Goal: Task Accomplishment & Management: Manage account settings

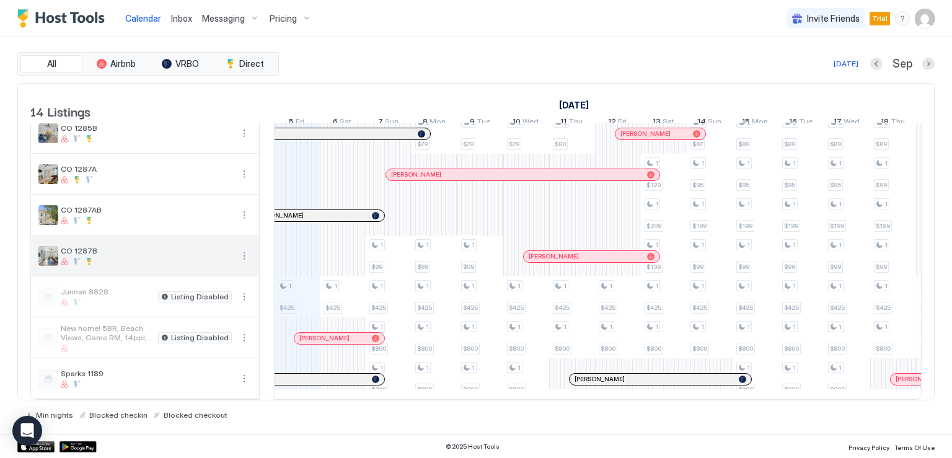
scroll to position [262, 0]
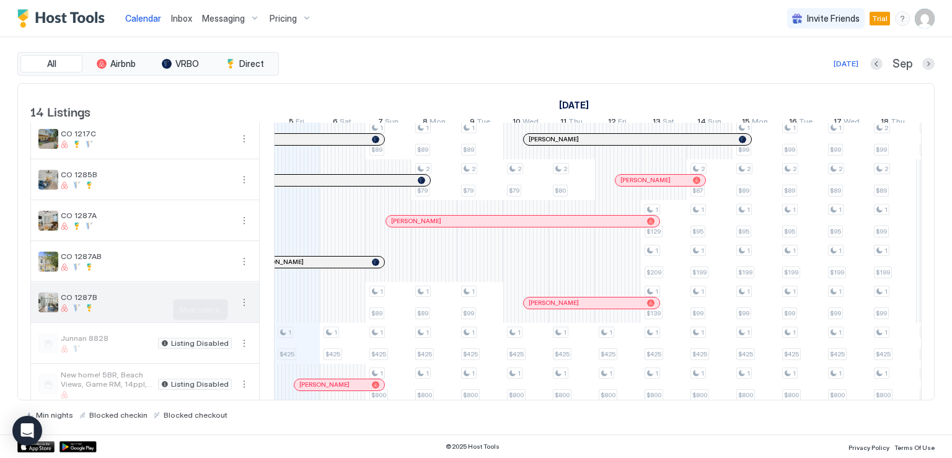
click at [247, 310] on button "More options" at bounding box center [244, 302] width 15 height 15
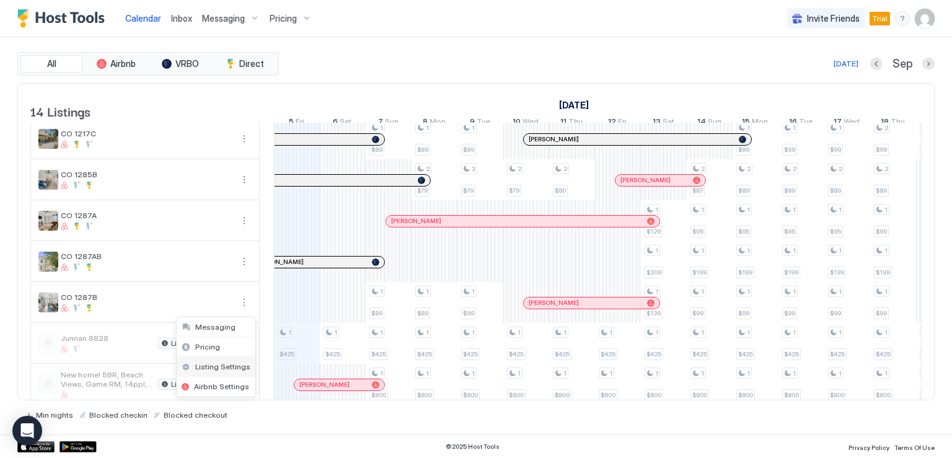
click at [221, 369] on span "Listing Settings" at bounding box center [222, 366] width 55 height 9
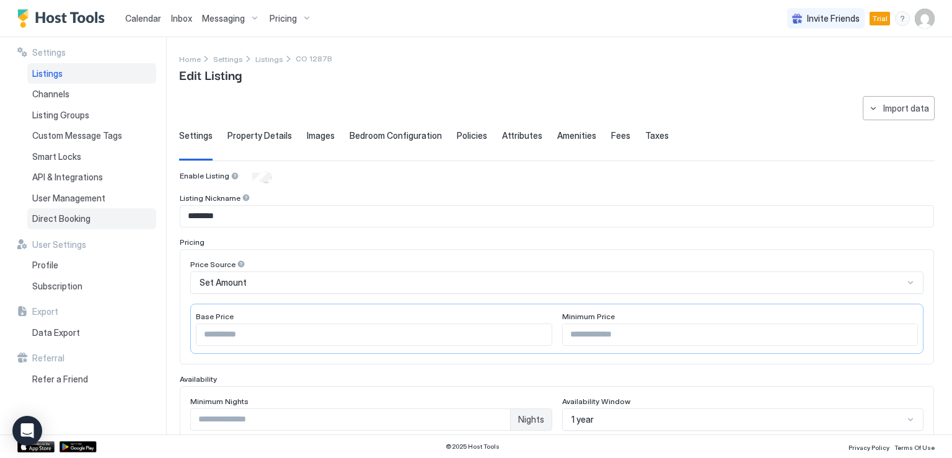
click at [77, 221] on span "Direct Booking" at bounding box center [61, 218] width 58 height 11
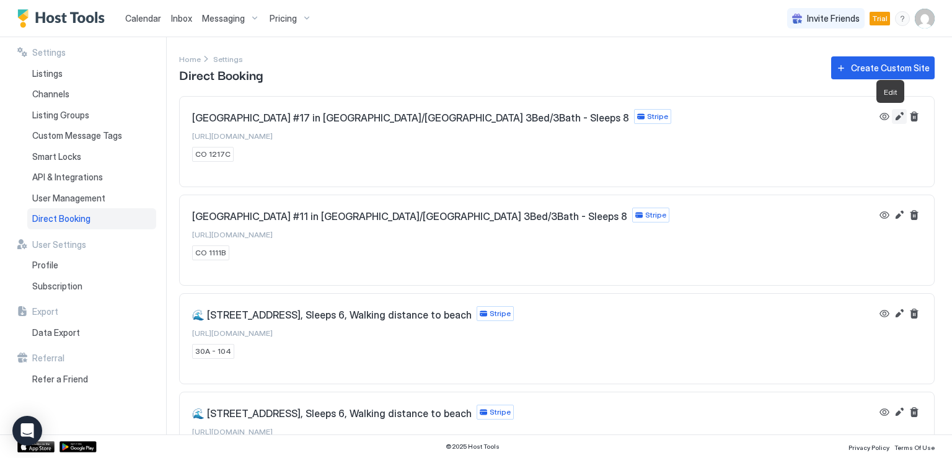
click at [892, 122] on button "Edit" at bounding box center [899, 116] width 15 height 15
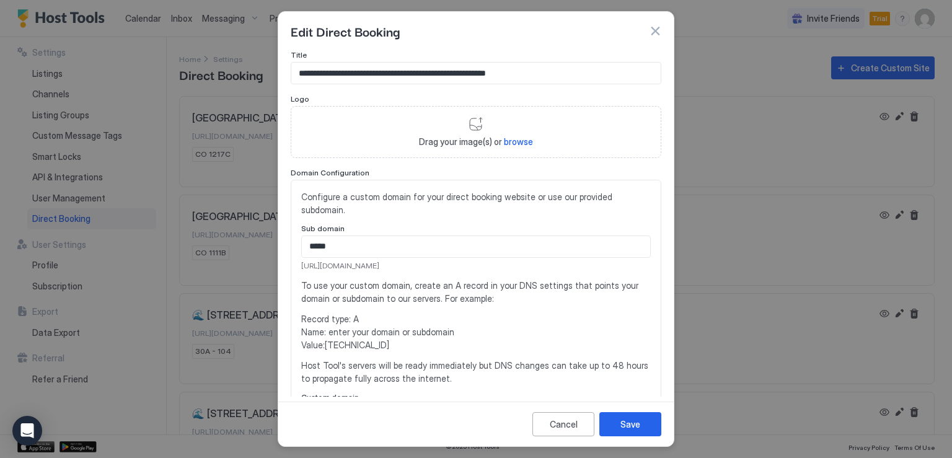
click at [653, 30] on button "button" at bounding box center [655, 31] width 12 height 12
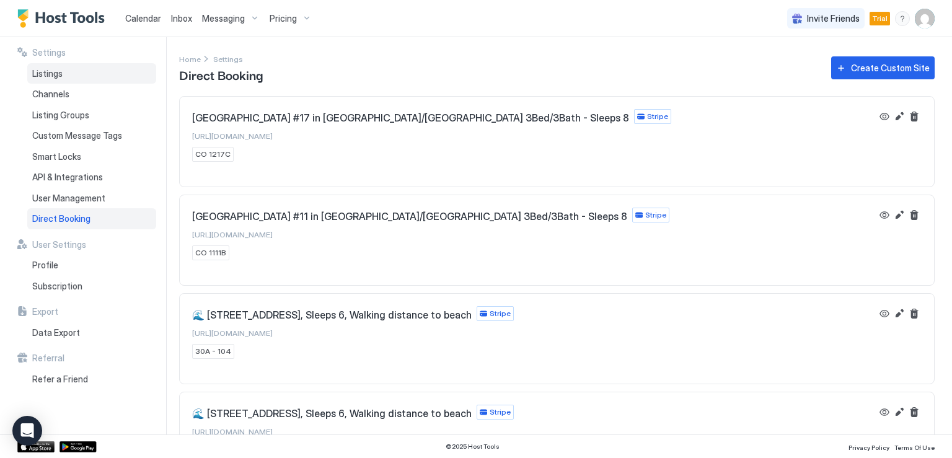
click at [63, 76] on div "Listings" at bounding box center [91, 73] width 129 height 21
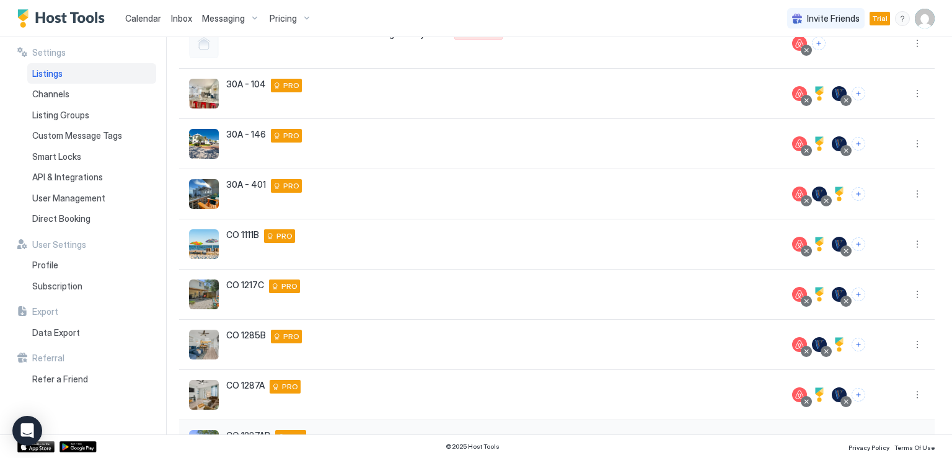
scroll to position [248, 0]
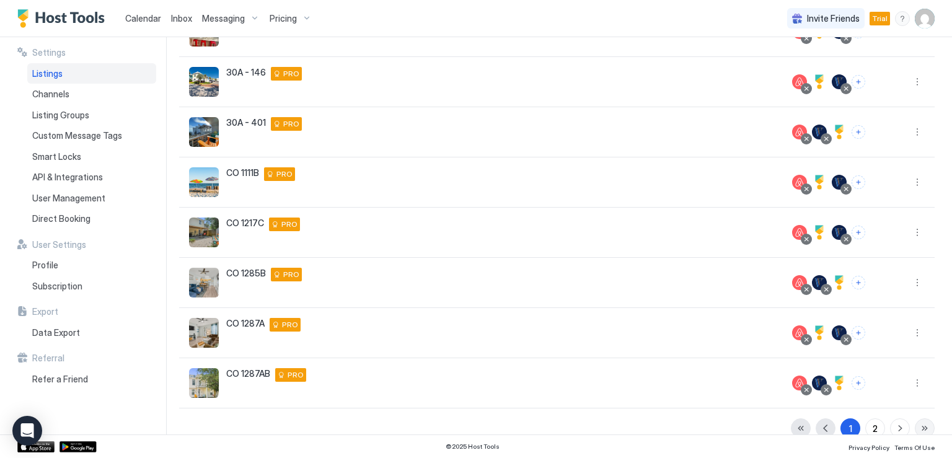
click at [915, 425] on button "button" at bounding box center [925, 429] width 20 height 20
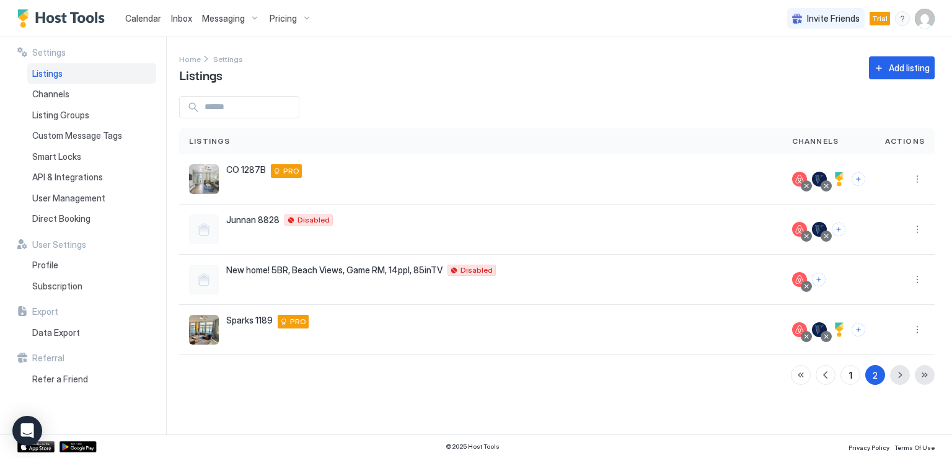
scroll to position [0, 0]
click at [918, 332] on button "More options" at bounding box center [917, 329] width 15 height 15
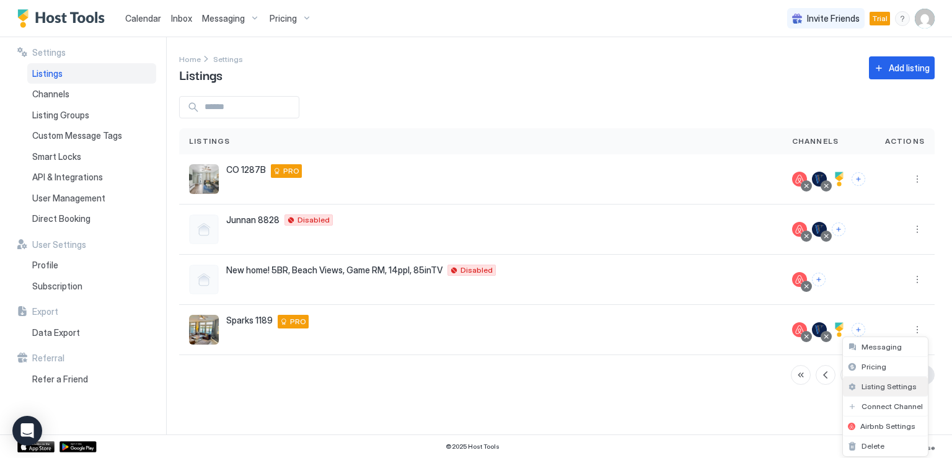
click at [884, 385] on span "Listing Settings" at bounding box center [889, 386] width 55 height 9
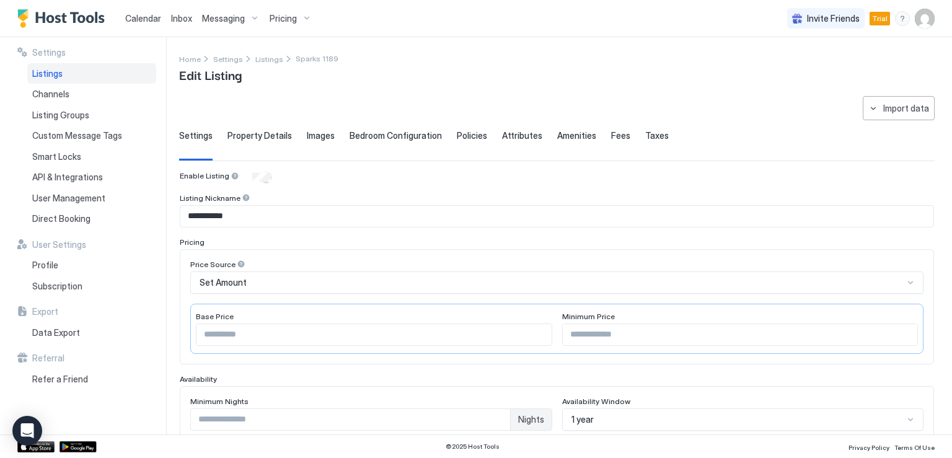
click at [247, 135] on span "Property Details" at bounding box center [260, 135] width 64 height 11
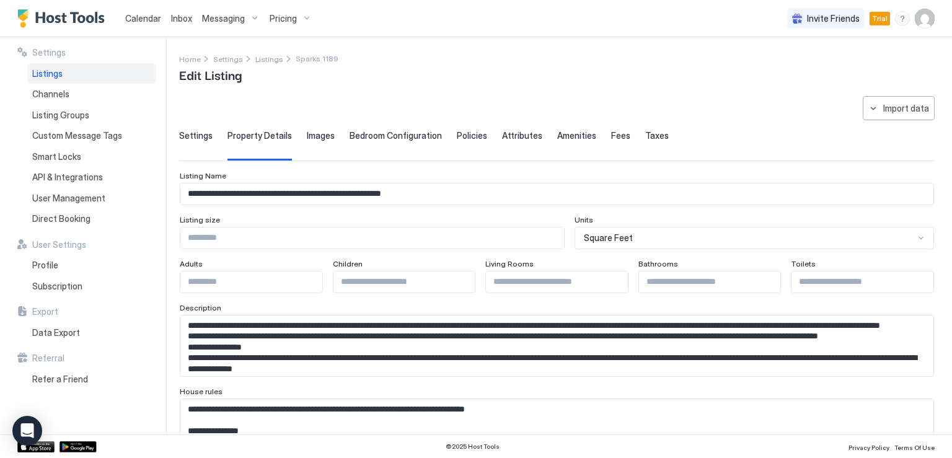
click at [347, 340] on textarea "Input Field" at bounding box center [552, 346] width 744 height 61
click at [286, 357] on textarea "Input Field" at bounding box center [552, 346] width 744 height 61
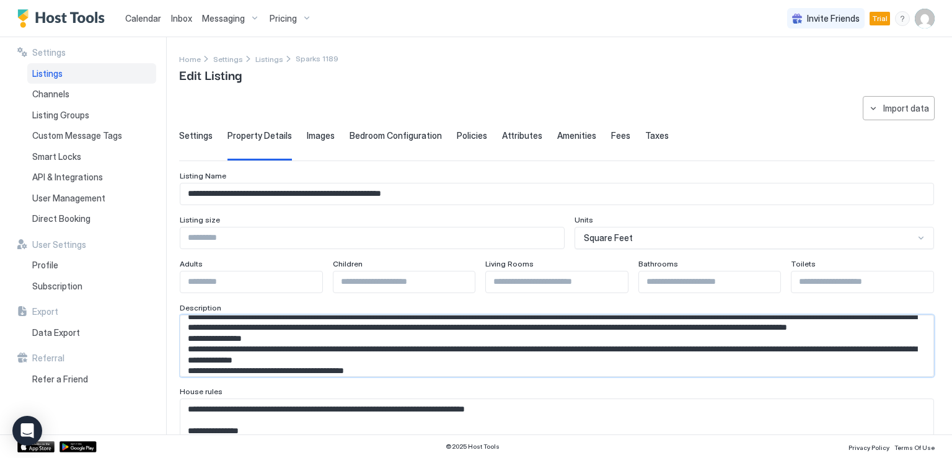
scroll to position [20, 0]
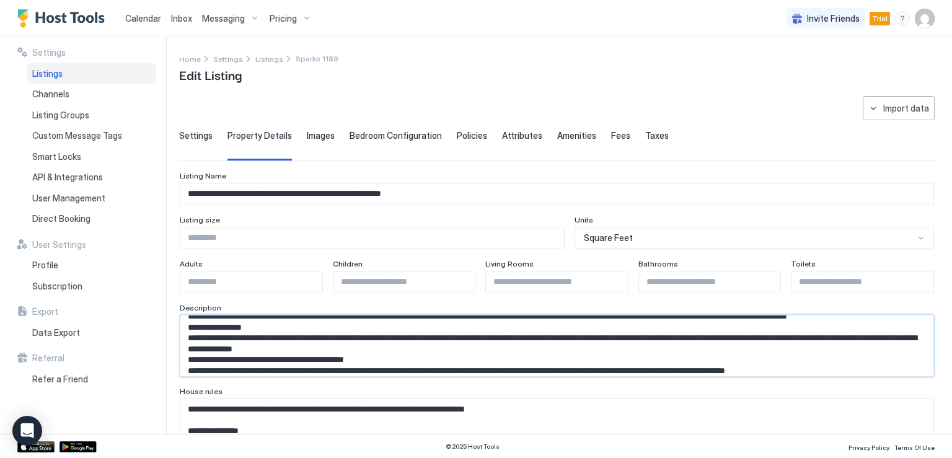
click at [313, 344] on textarea "Input Field" at bounding box center [552, 346] width 744 height 61
click at [311, 339] on textarea "Input Field" at bounding box center [552, 346] width 744 height 61
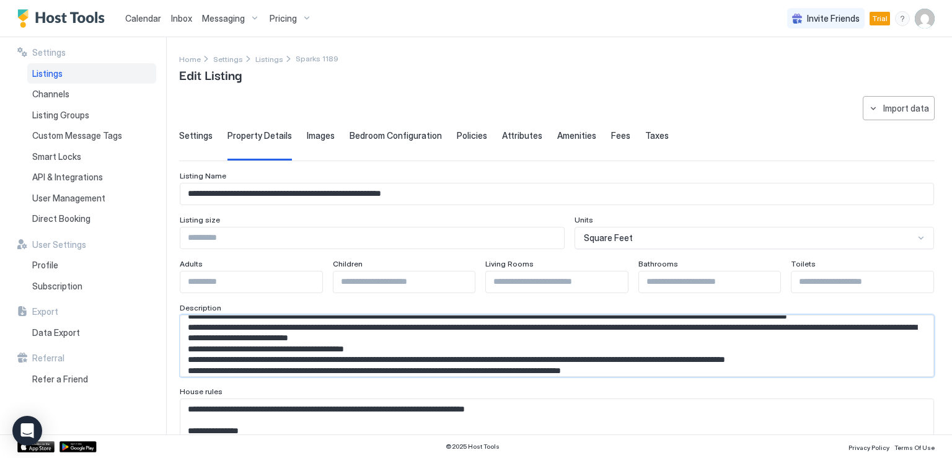
scroll to position [30, 0]
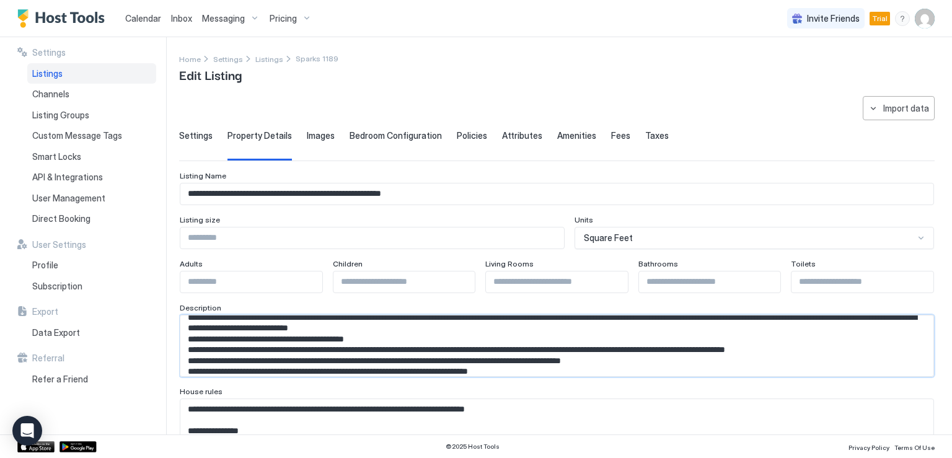
click at [401, 345] on textarea "Input Field" at bounding box center [552, 346] width 744 height 61
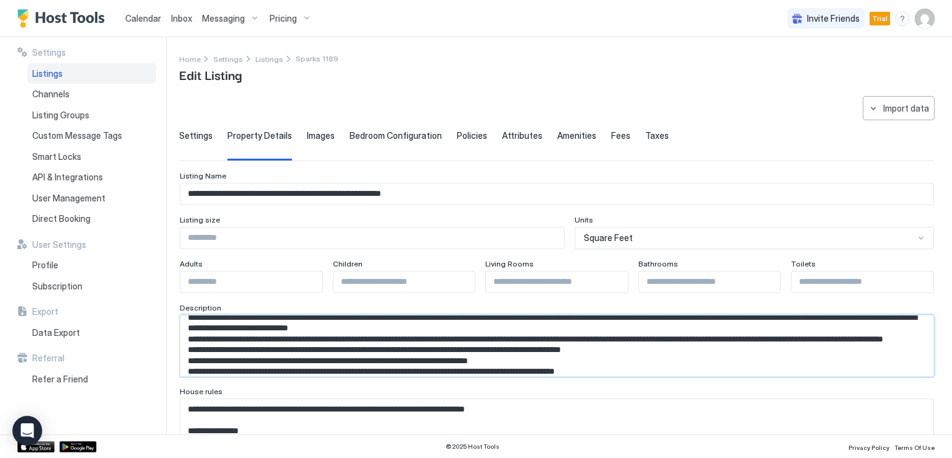
drag, startPoint x: 389, startPoint y: 347, endPoint x: 437, endPoint y: 351, distance: 47.3
click at [437, 351] on textarea "Input Field" at bounding box center [552, 346] width 744 height 61
click at [432, 355] on textarea "Input Field" at bounding box center [552, 346] width 744 height 61
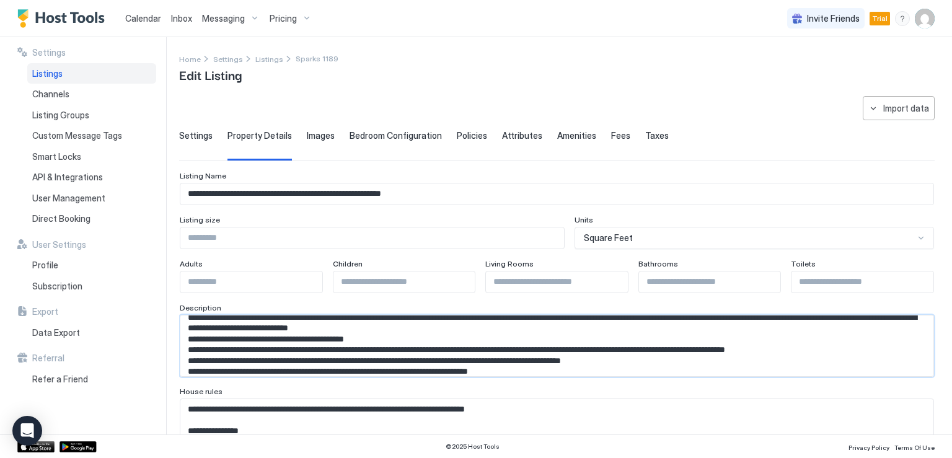
drag, startPoint x: 203, startPoint y: 347, endPoint x: 288, endPoint y: 349, distance: 84.4
click at [288, 349] on textarea "Input Field" at bounding box center [552, 346] width 744 height 61
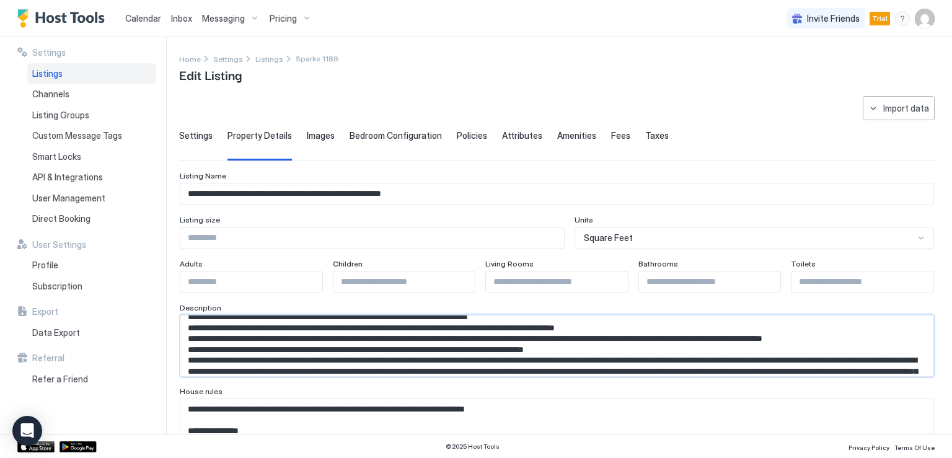
scroll to position [95, 0]
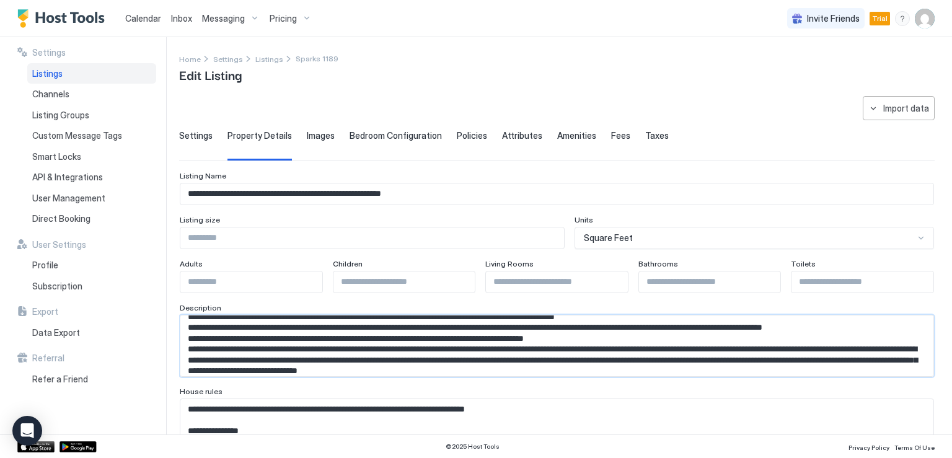
click at [593, 347] on textarea "Input Field" at bounding box center [552, 346] width 744 height 61
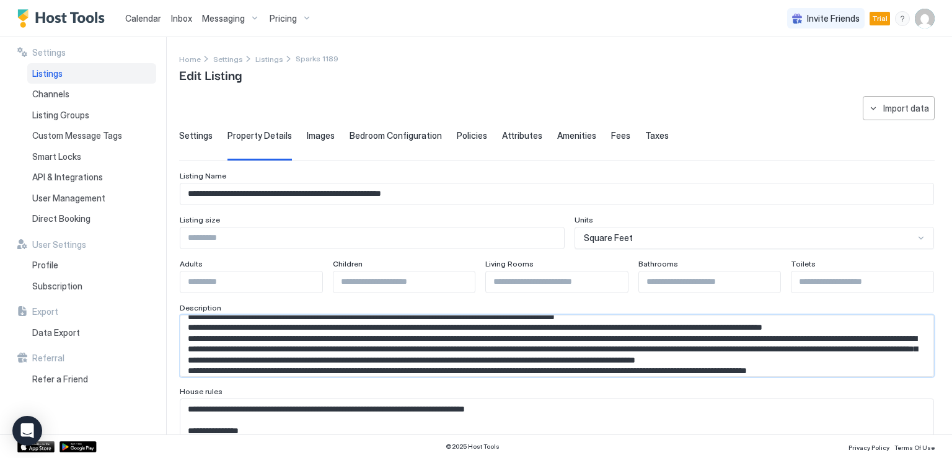
click at [414, 365] on textarea "Input Field" at bounding box center [552, 346] width 744 height 61
click at [891, 340] on textarea "Input Field" at bounding box center [552, 346] width 744 height 61
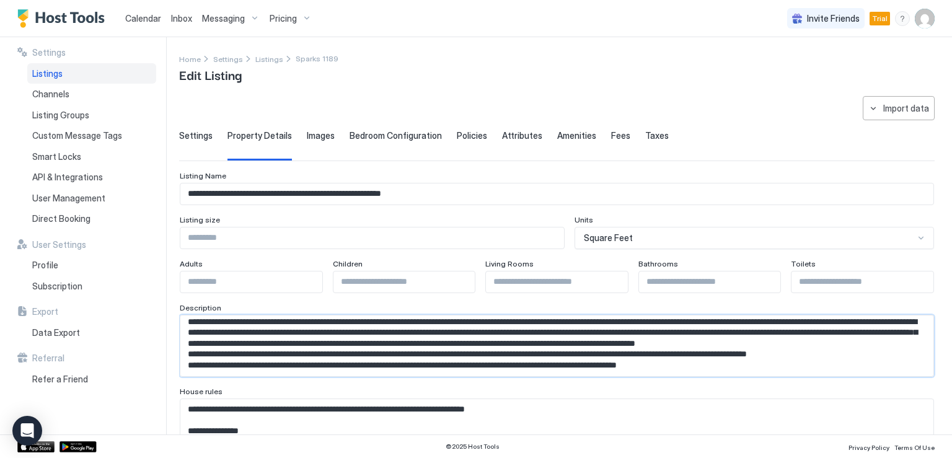
scroll to position [139, 0]
click at [891, 343] on textarea "Input Field" at bounding box center [552, 346] width 744 height 61
click at [890, 349] on textarea "Input Field" at bounding box center [552, 346] width 744 height 61
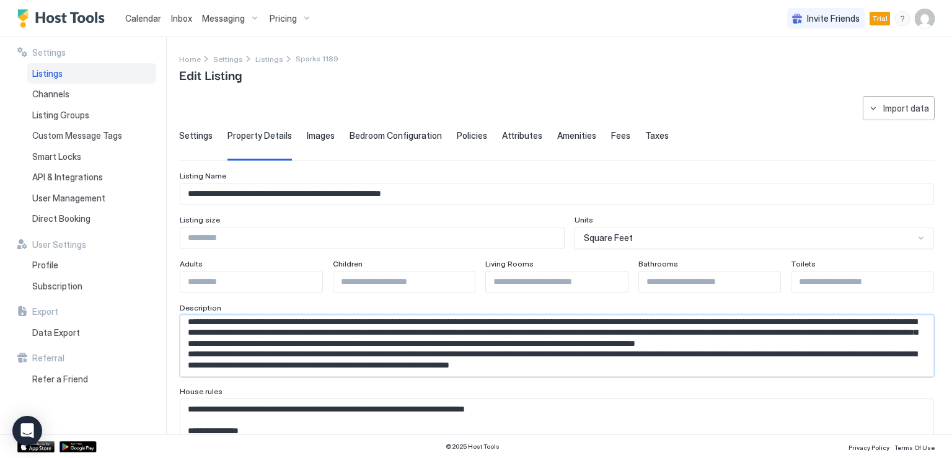
scroll to position [144, 0]
click at [501, 339] on textarea "Input Field" at bounding box center [552, 346] width 744 height 61
click at [504, 340] on textarea "Input Field" at bounding box center [552, 346] width 744 height 61
click at [506, 342] on textarea "Input Field" at bounding box center [552, 346] width 744 height 61
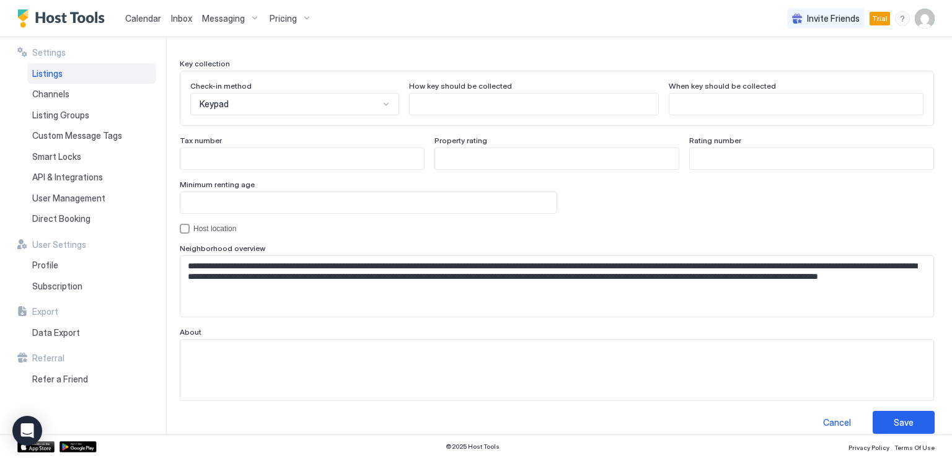
scroll to position [1152, 0]
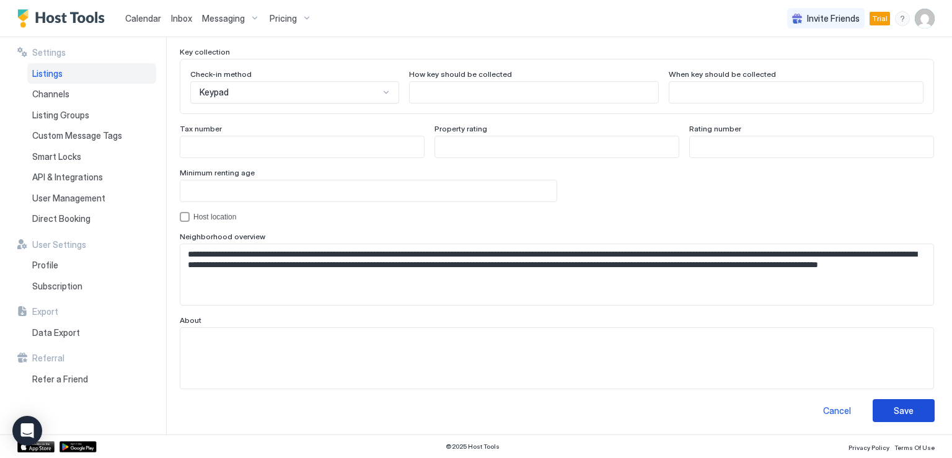
type textarea "**********"
click at [918, 417] on button "Save" at bounding box center [904, 410] width 62 height 23
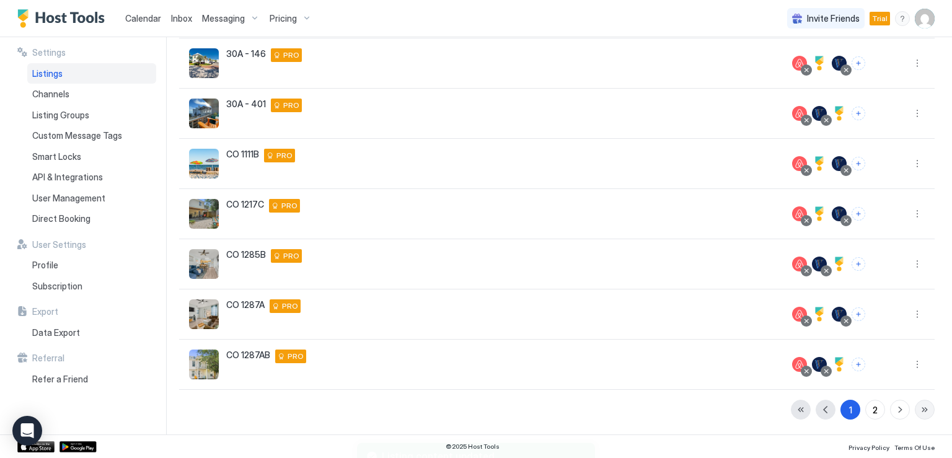
scroll to position [265, 0]
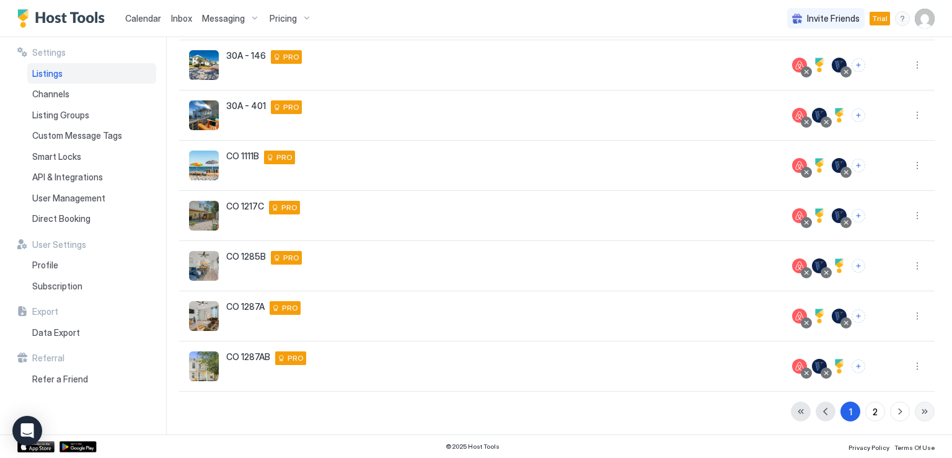
click at [915, 408] on button "button" at bounding box center [925, 412] width 20 height 20
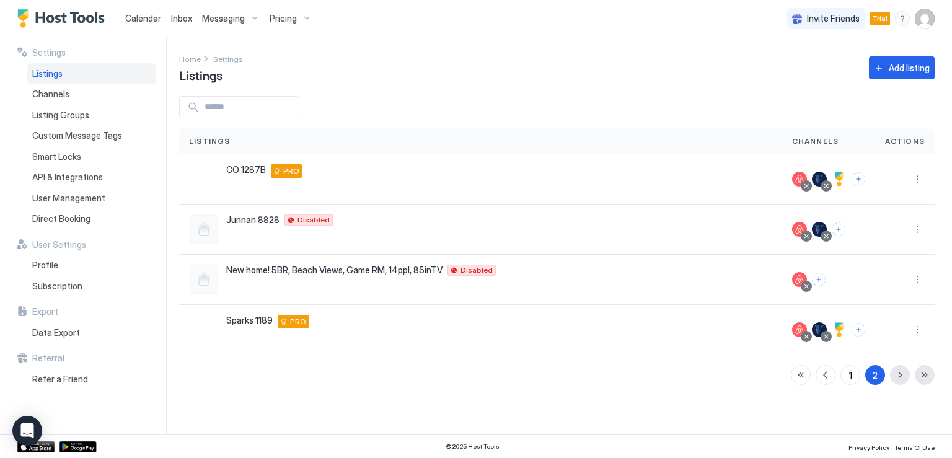
scroll to position [0, 0]
click at [918, 331] on button "More options" at bounding box center [917, 329] width 15 height 15
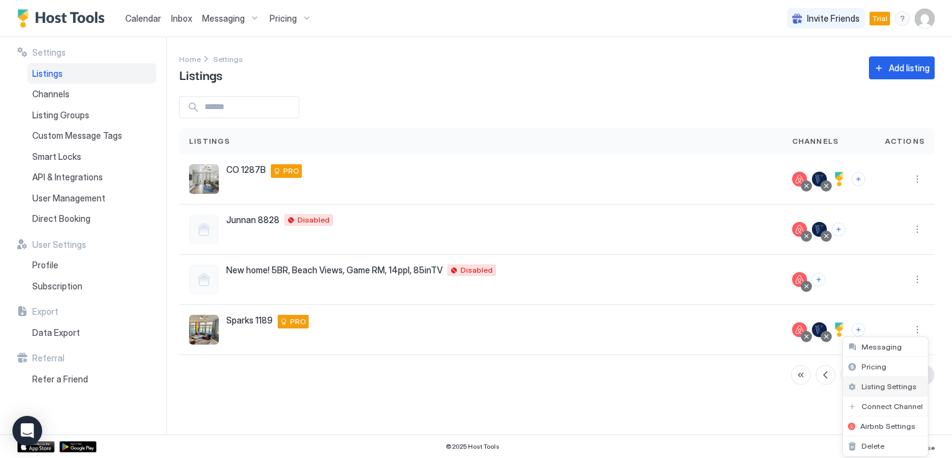
click at [883, 383] on span "Listing Settings" at bounding box center [889, 386] width 55 height 9
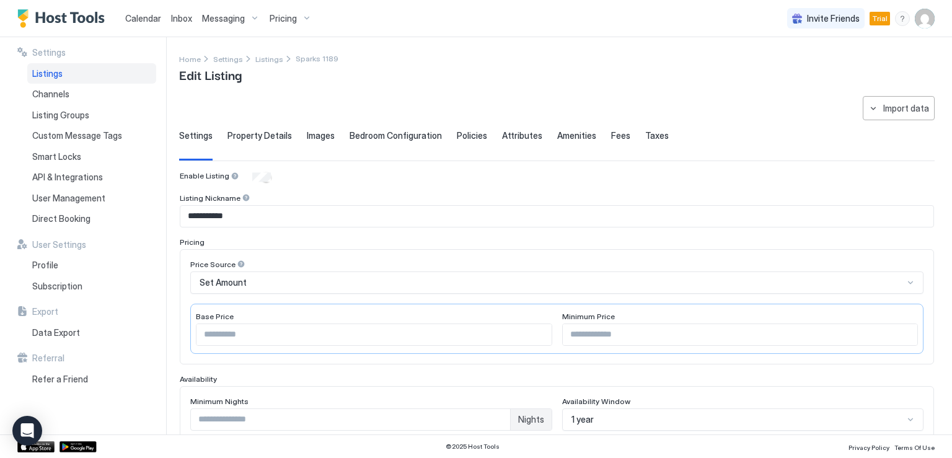
click at [262, 135] on span "Property Details" at bounding box center [260, 135] width 64 height 11
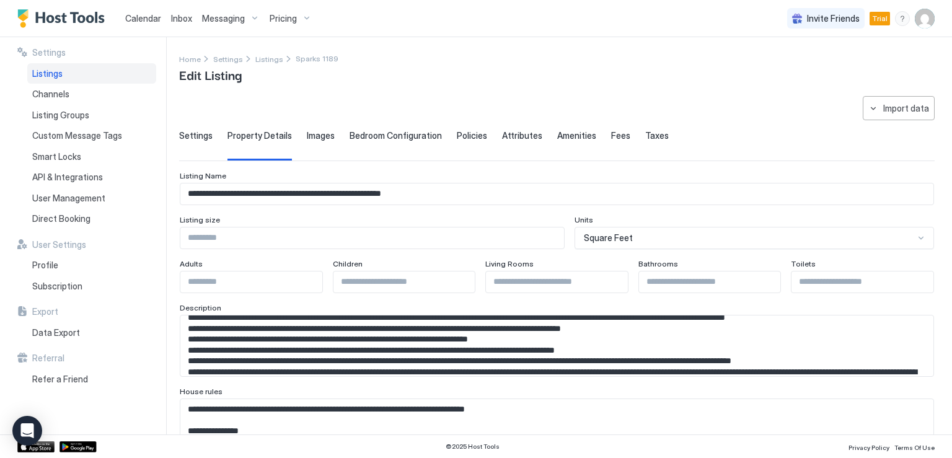
scroll to position [124, 0]
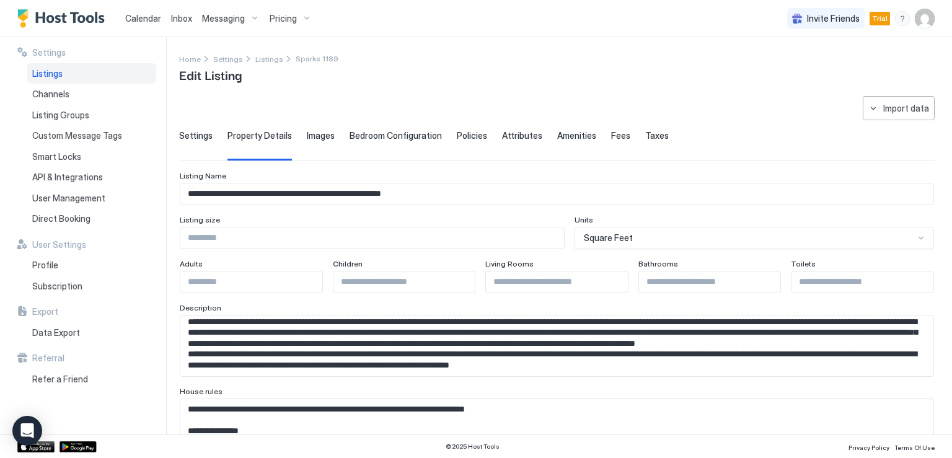
click at [225, 344] on textarea "Input Field" at bounding box center [552, 346] width 744 height 61
drag, startPoint x: 189, startPoint y: 318, endPoint x: 430, endPoint y: 335, distance: 241.8
click at [430, 335] on textarea "Input Field" at bounding box center [552, 346] width 744 height 61
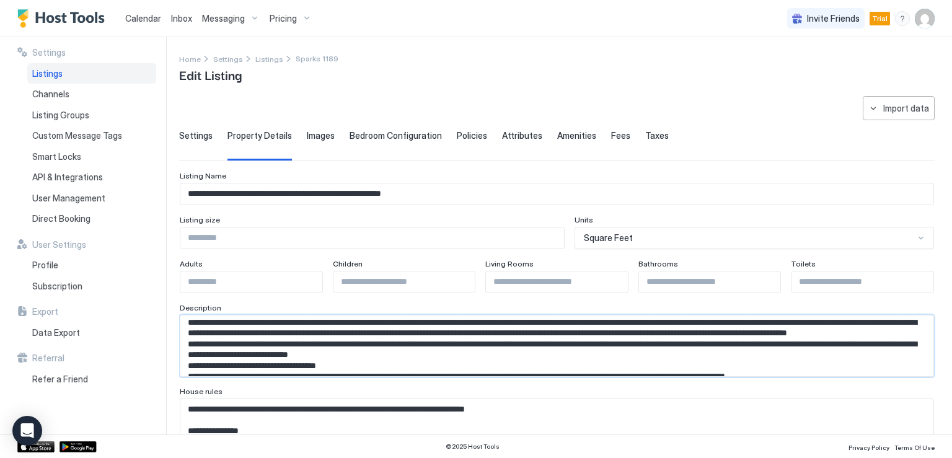
scroll to position [0, 0]
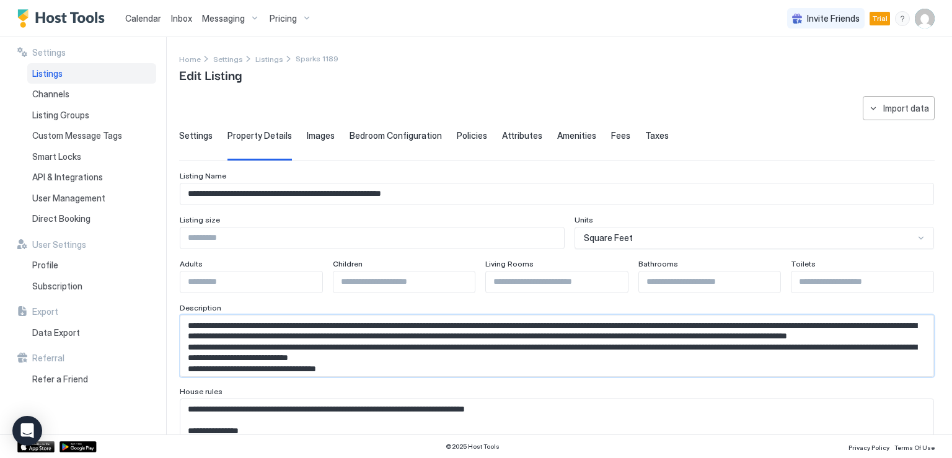
click at [534, 365] on textarea "Input Field" at bounding box center [552, 346] width 744 height 61
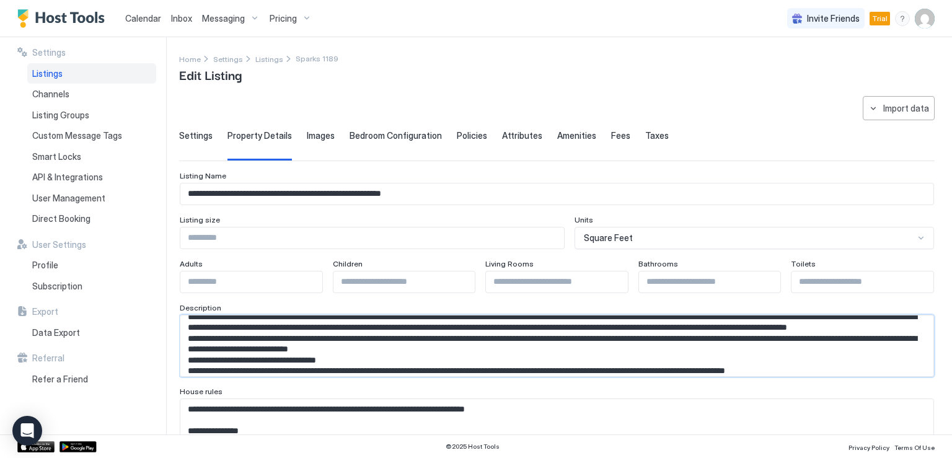
click at [535, 360] on textarea "Input Field" at bounding box center [552, 346] width 744 height 61
click at [375, 363] on textarea "Input Field" at bounding box center [552, 346] width 744 height 61
click at [517, 360] on textarea "Input Field" at bounding box center [552, 346] width 744 height 61
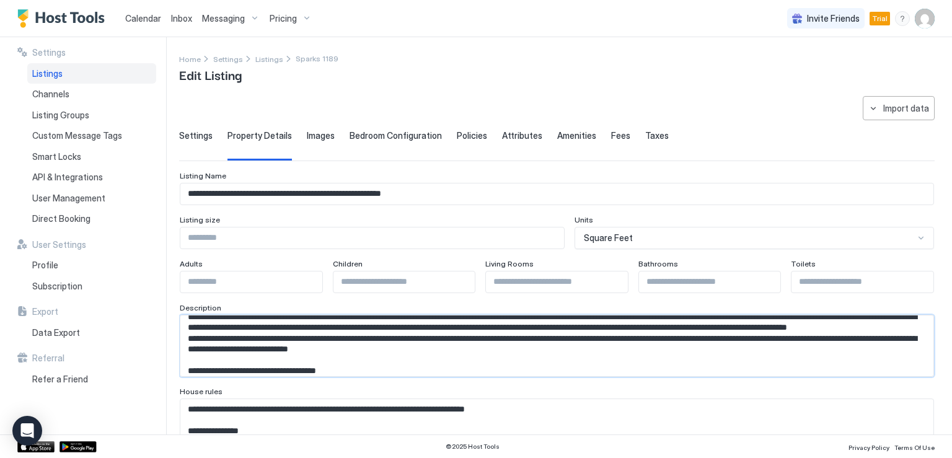
paste textarea "**********"
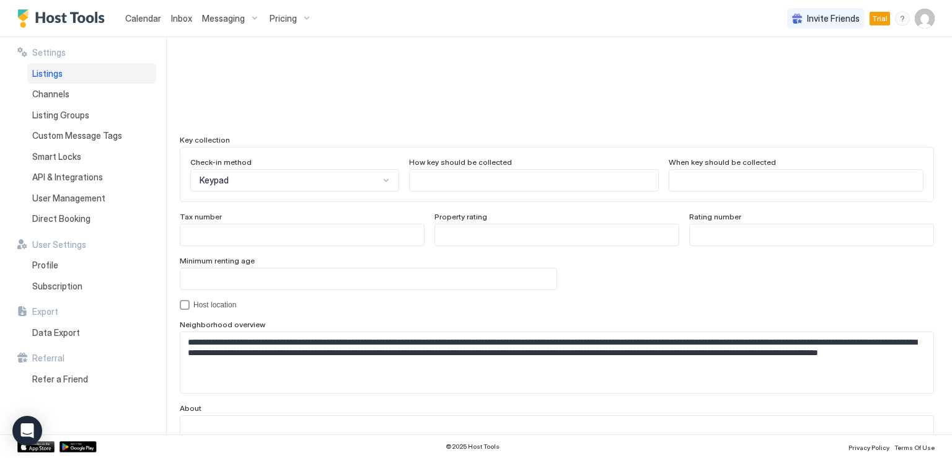
scroll to position [1152, 0]
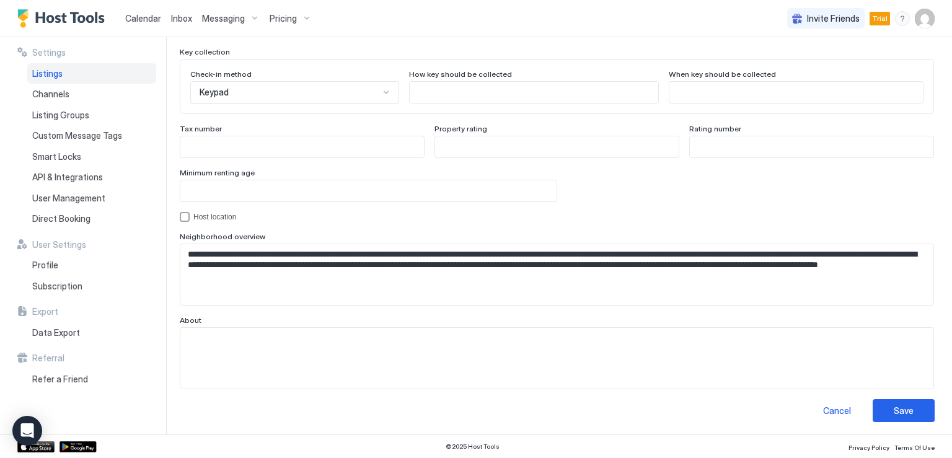
type textarea "**********"
click at [910, 410] on button "Save" at bounding box center [904, 410] width 62 height 23
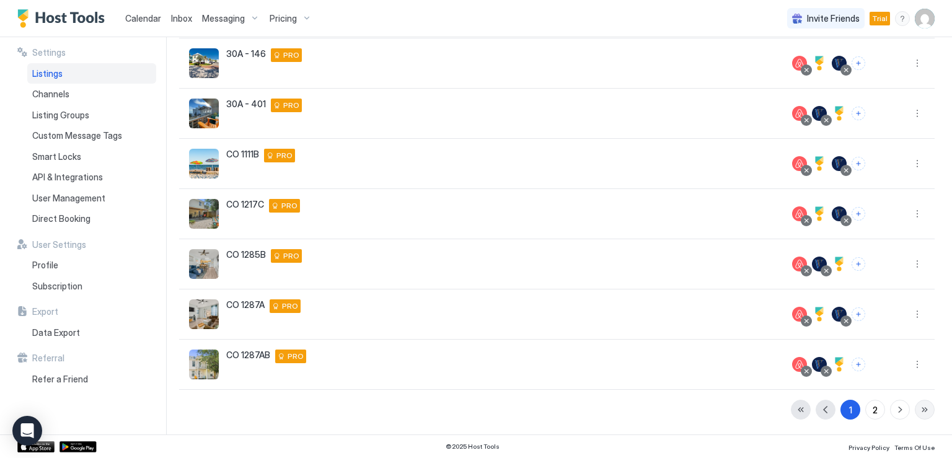
scroll to position [265, 0]
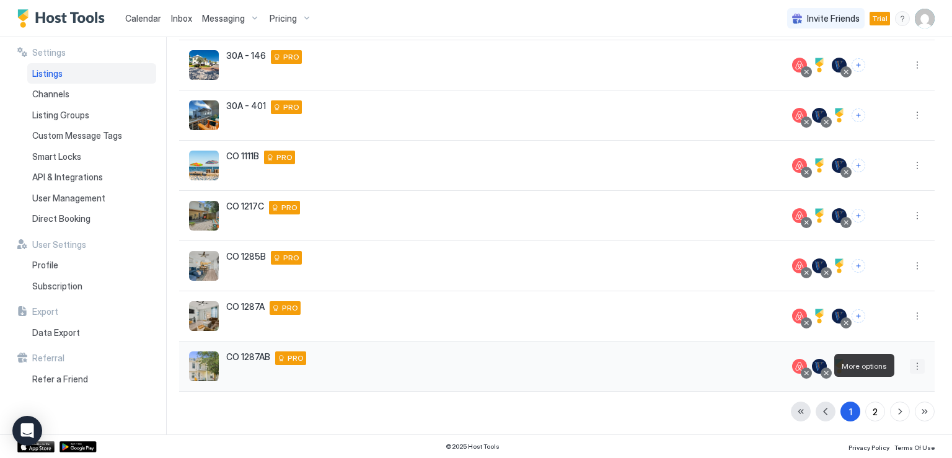
click at [910, 370] on button "More options" at bounding box center [917, 366] width 15 height 15
